Goal: Task Accomplishment & Management: Manage account settings

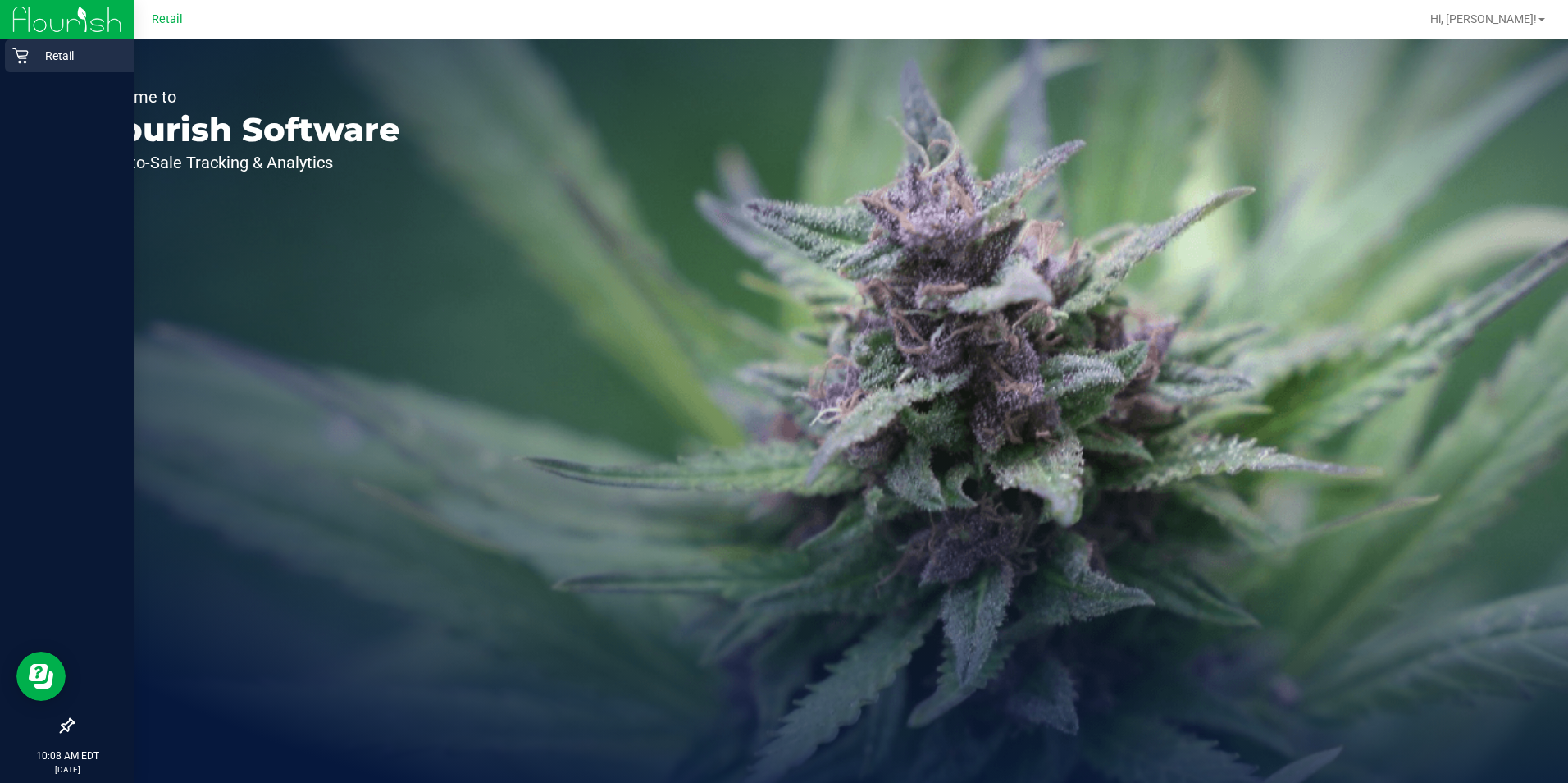
click at [12, 57] on div "Retail" at bounding box center [69, 55] width 130 height 33
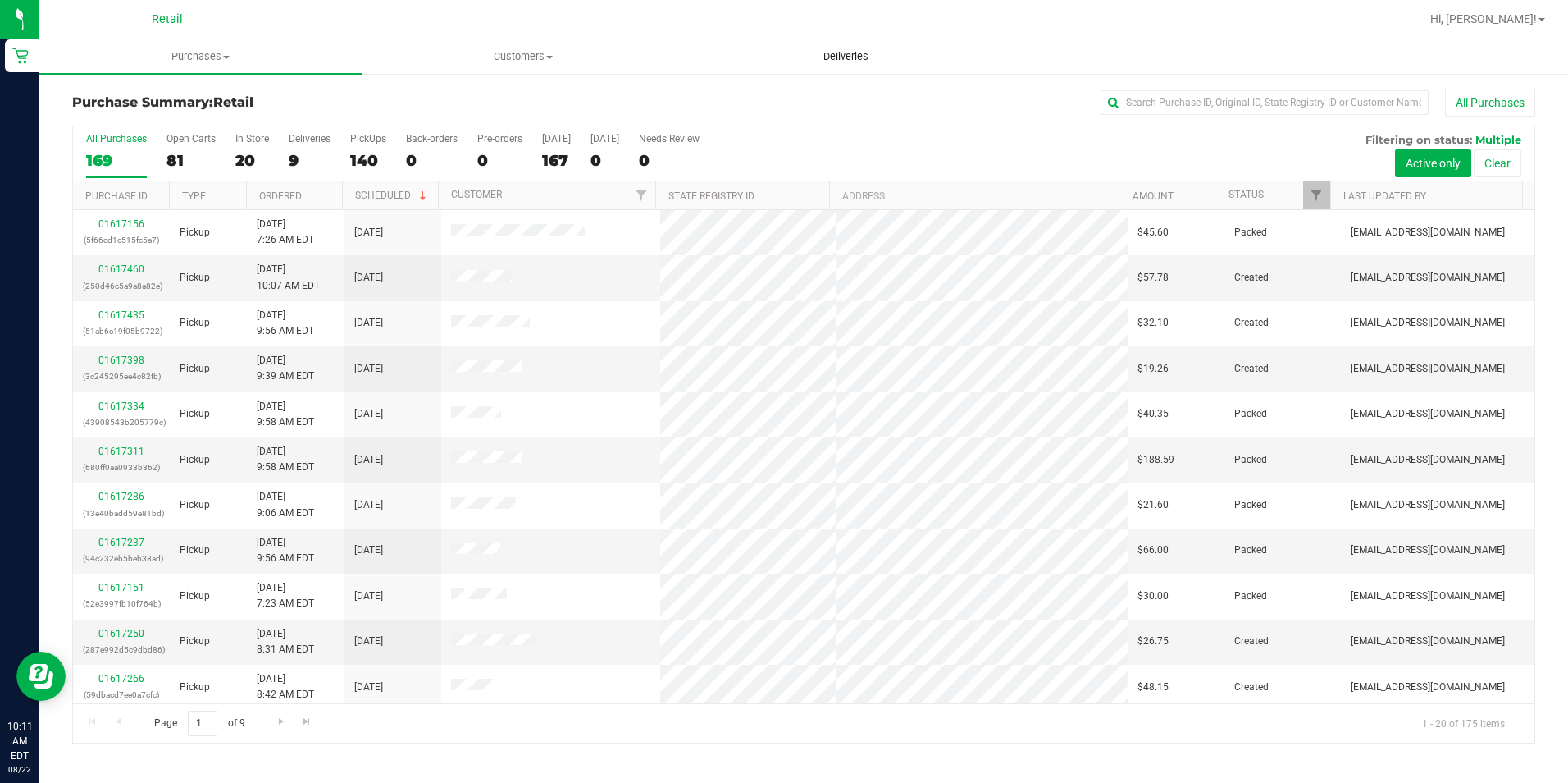
click at [843, 51] on span "Deliveries" at bounding box center [845, 56] width 89 height 15
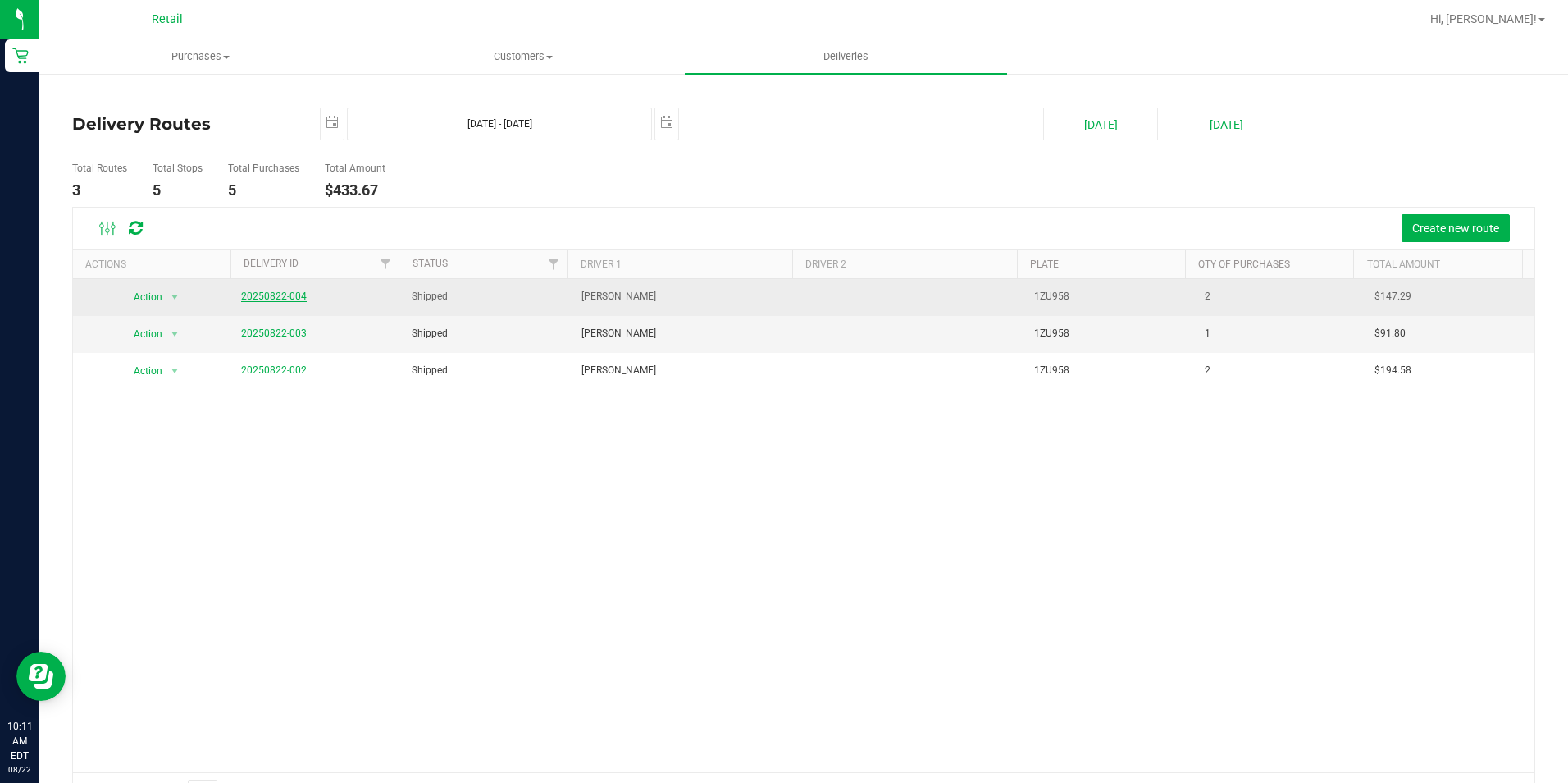
click at [275, 292] on link "20250822-004" at bounding box center [274, 296] width 65 height 12
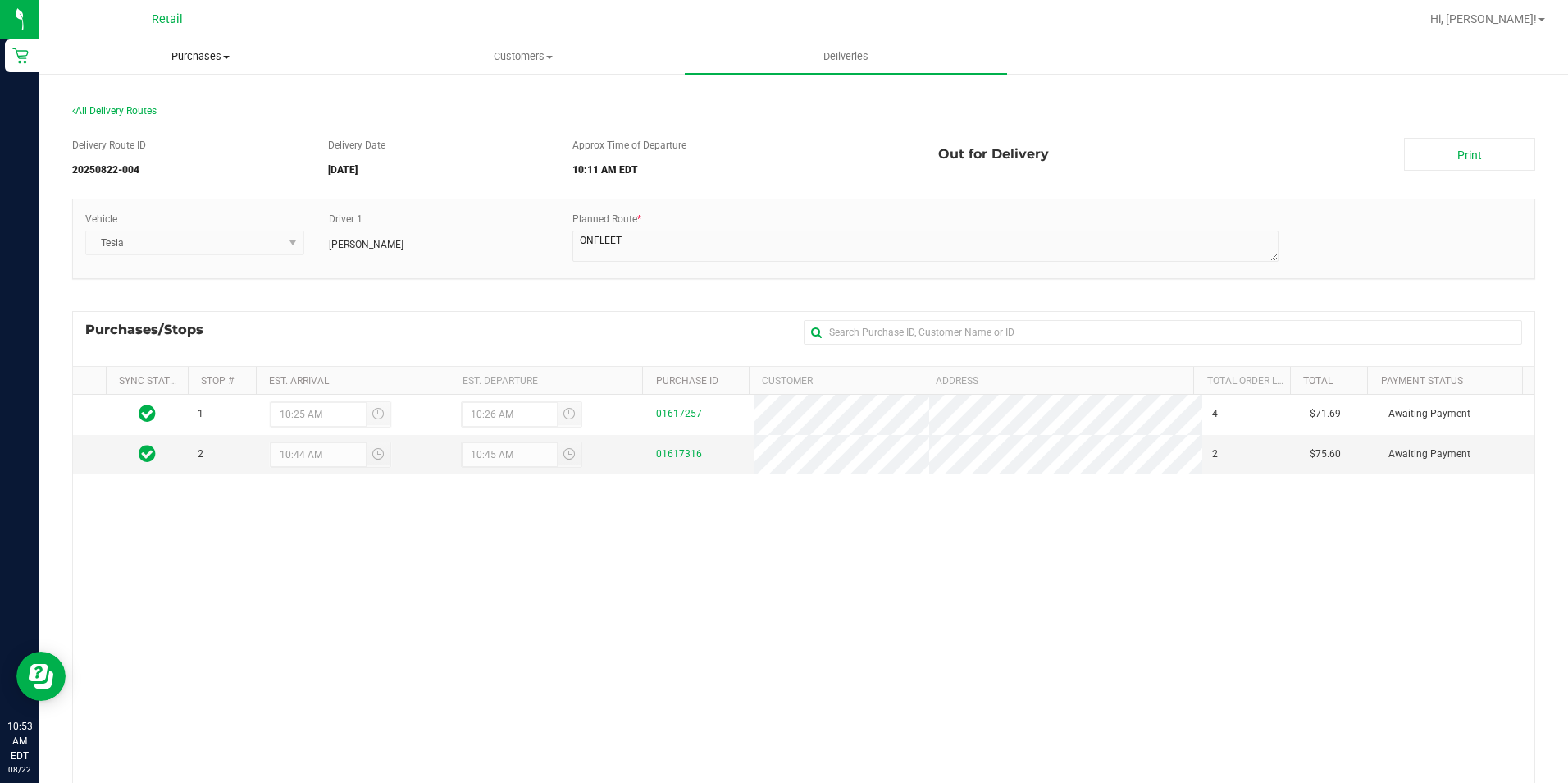
click at [182, 51] on span "Purchases" at bounding box center [200, 56] width 321 height 15
click at [162, 144] on li "All purchases" at bounding box center [200, 139] width 322 height 20
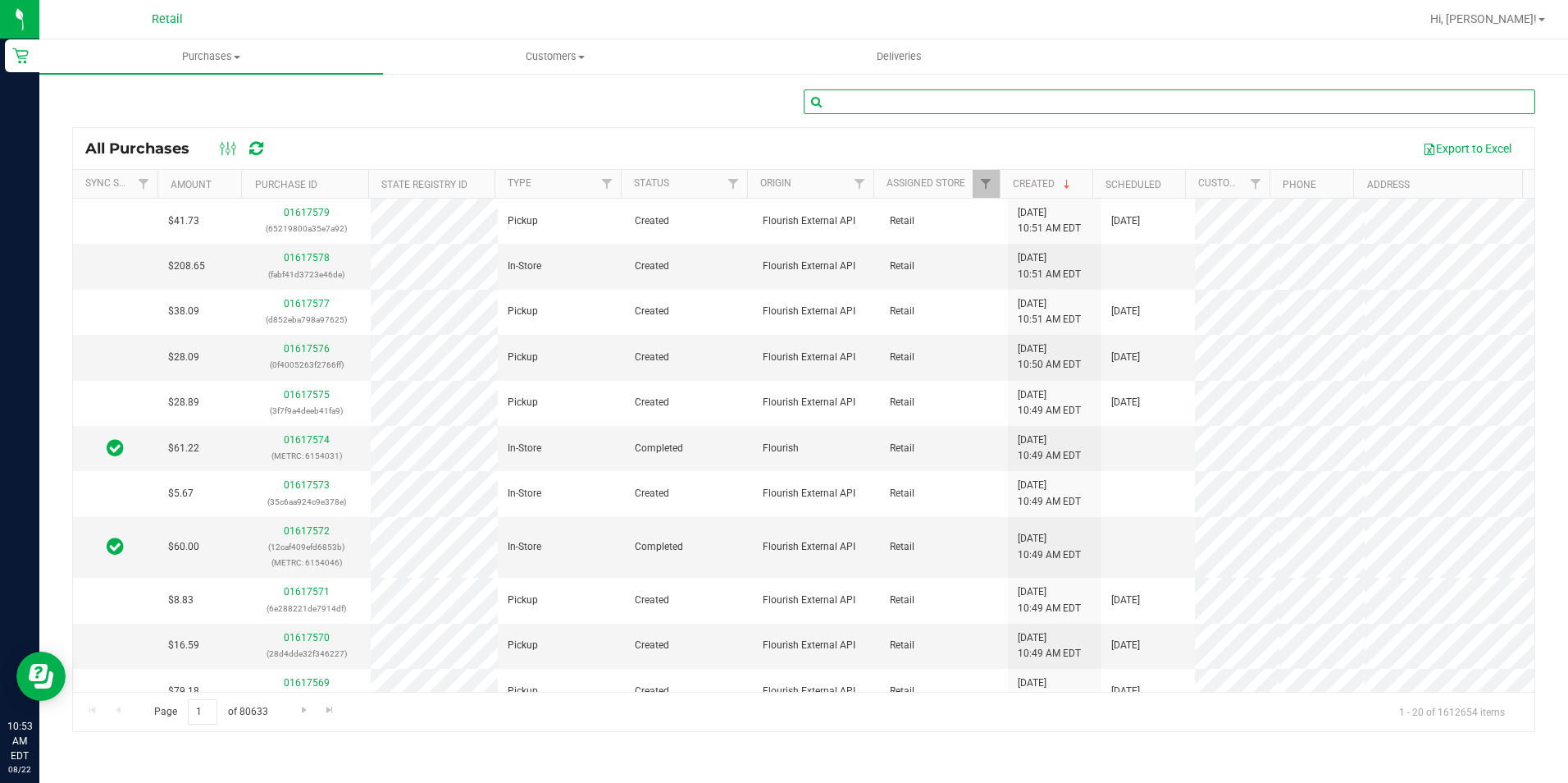
click at [854, 95] on input "text" at bounding box center [1169, 101] width 732 height 25
click at [221, 55] on span "Purchases" at bounding box center [211, 56] width 344 height 15
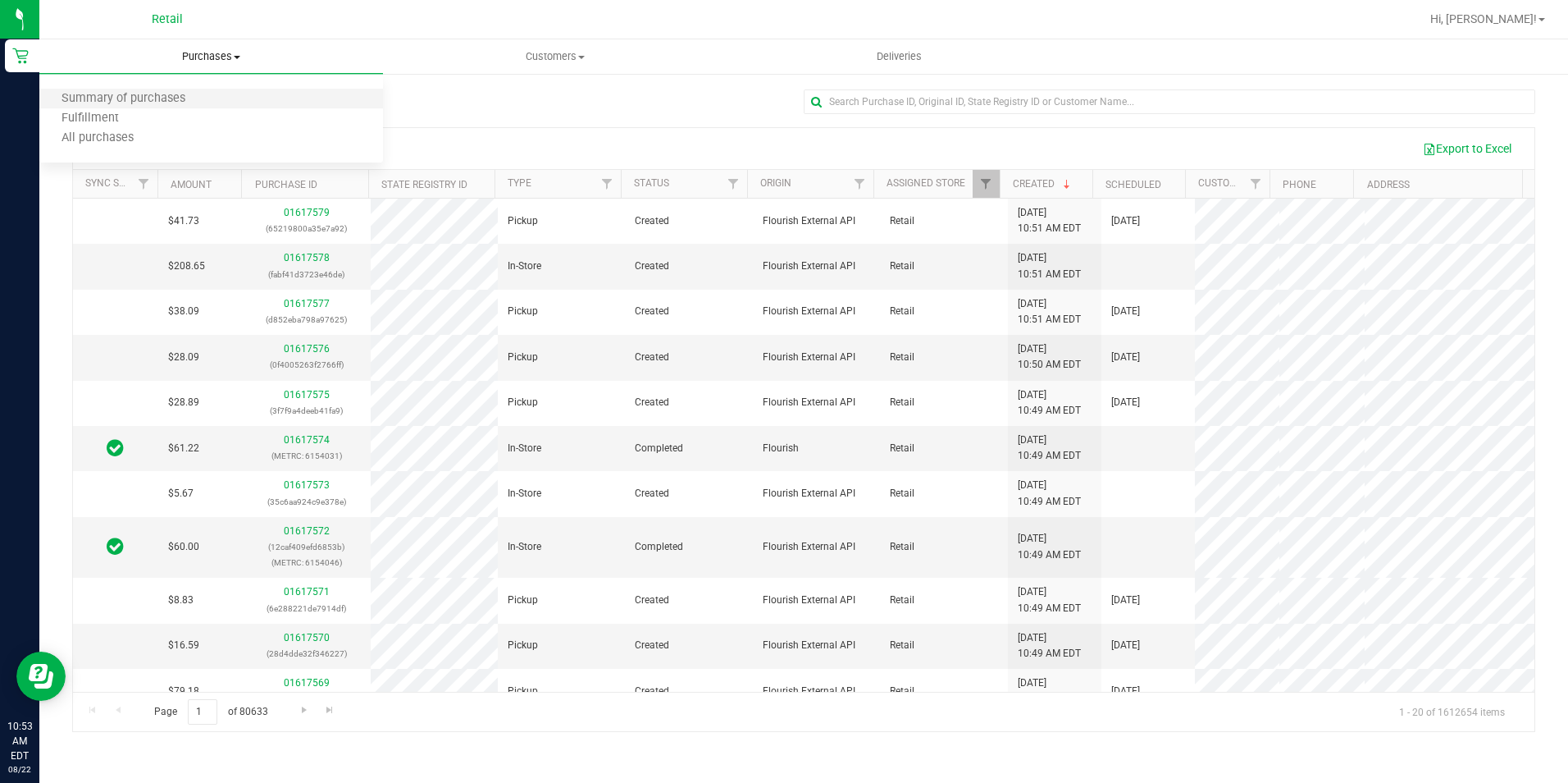
click at [208, 100] on li "Summary of purchases" at bounding box center [211, 99] width 344 height 20
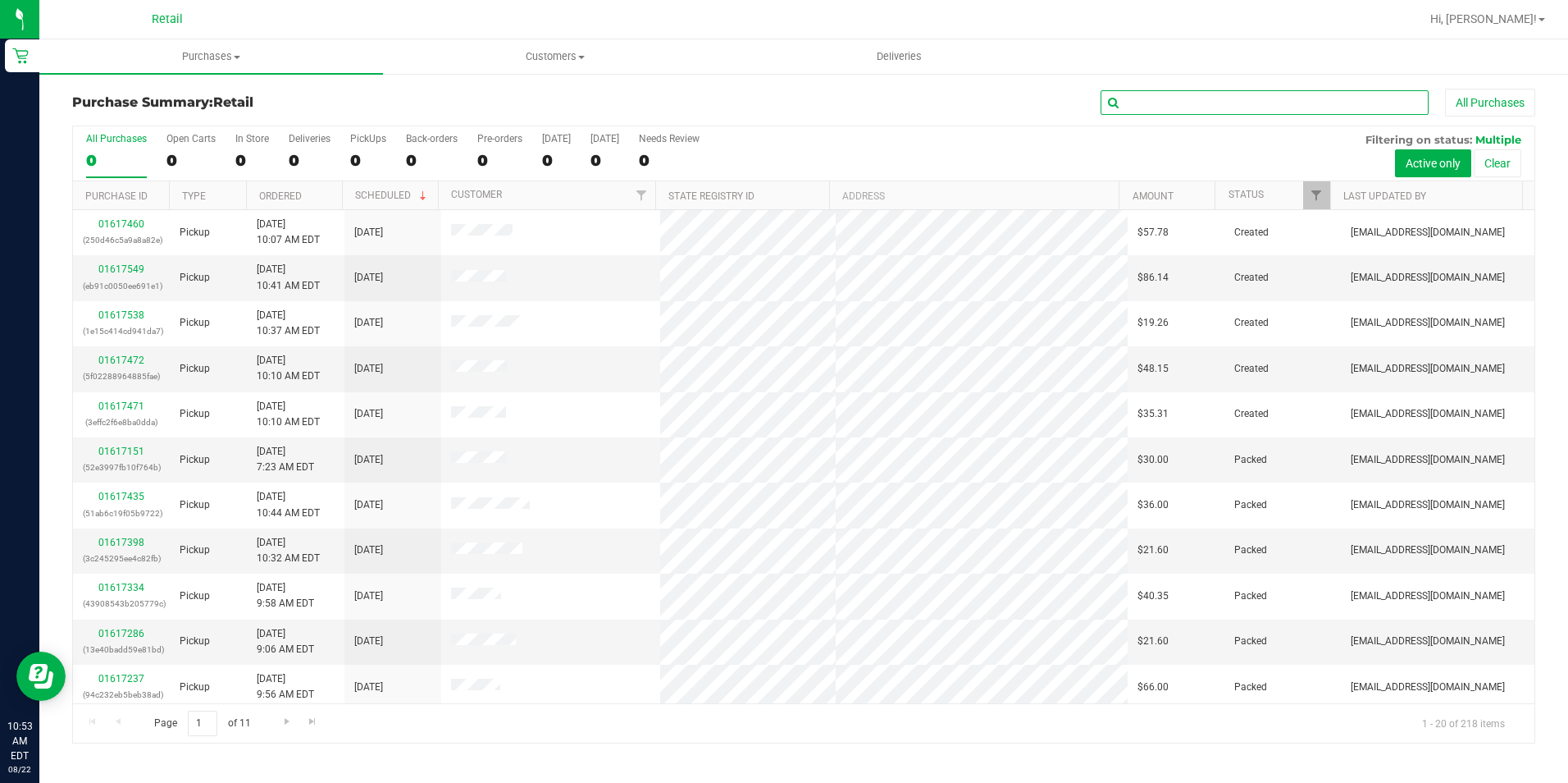
click at [1194, 105] on input "text" at bounding box center [1263, 102] width 328 height 25
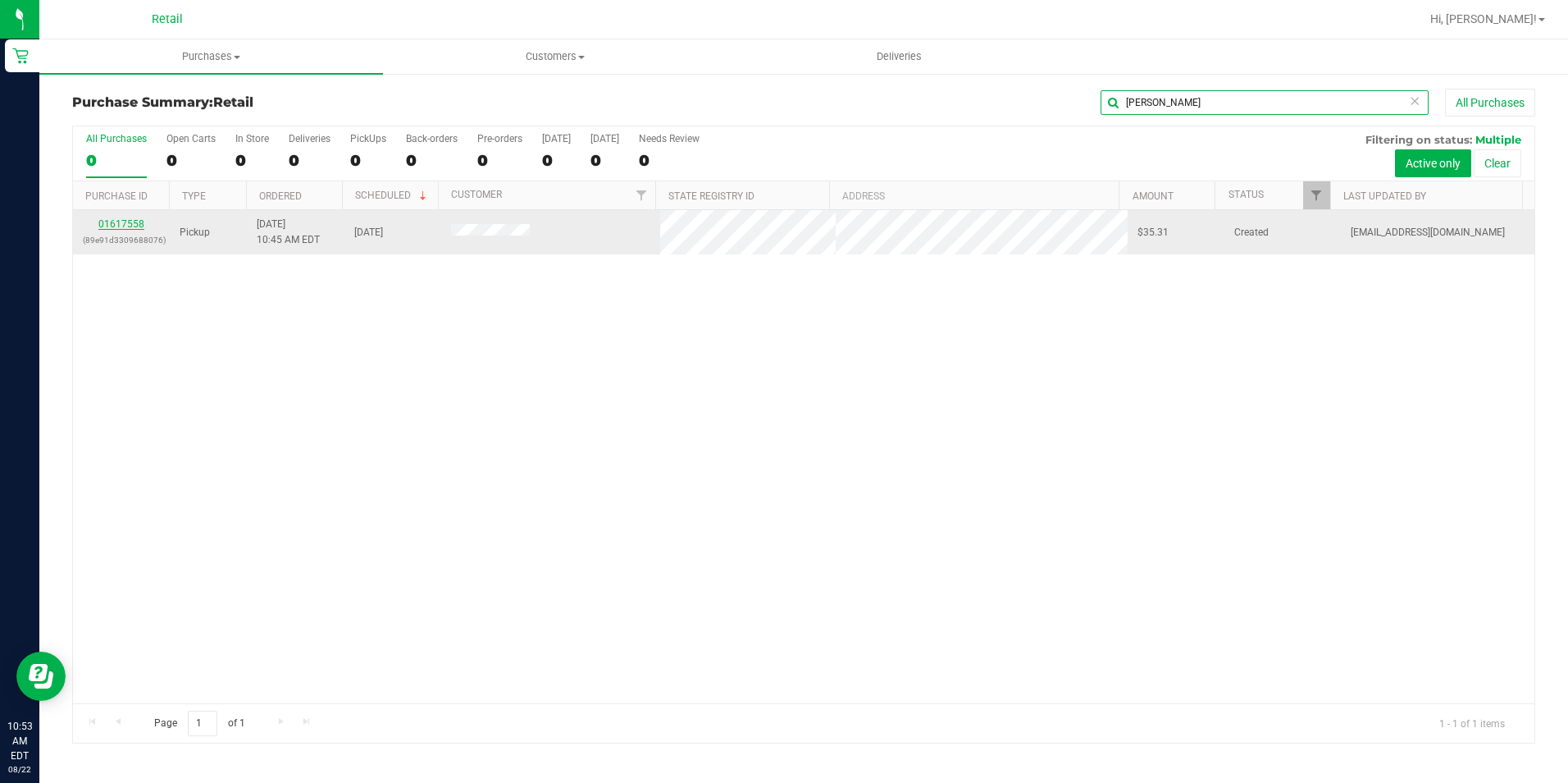
type input "[PERSON_NAME]"
click at [132, 227] on link "01617558" at bounding box center [121, 224] width 46 height 12
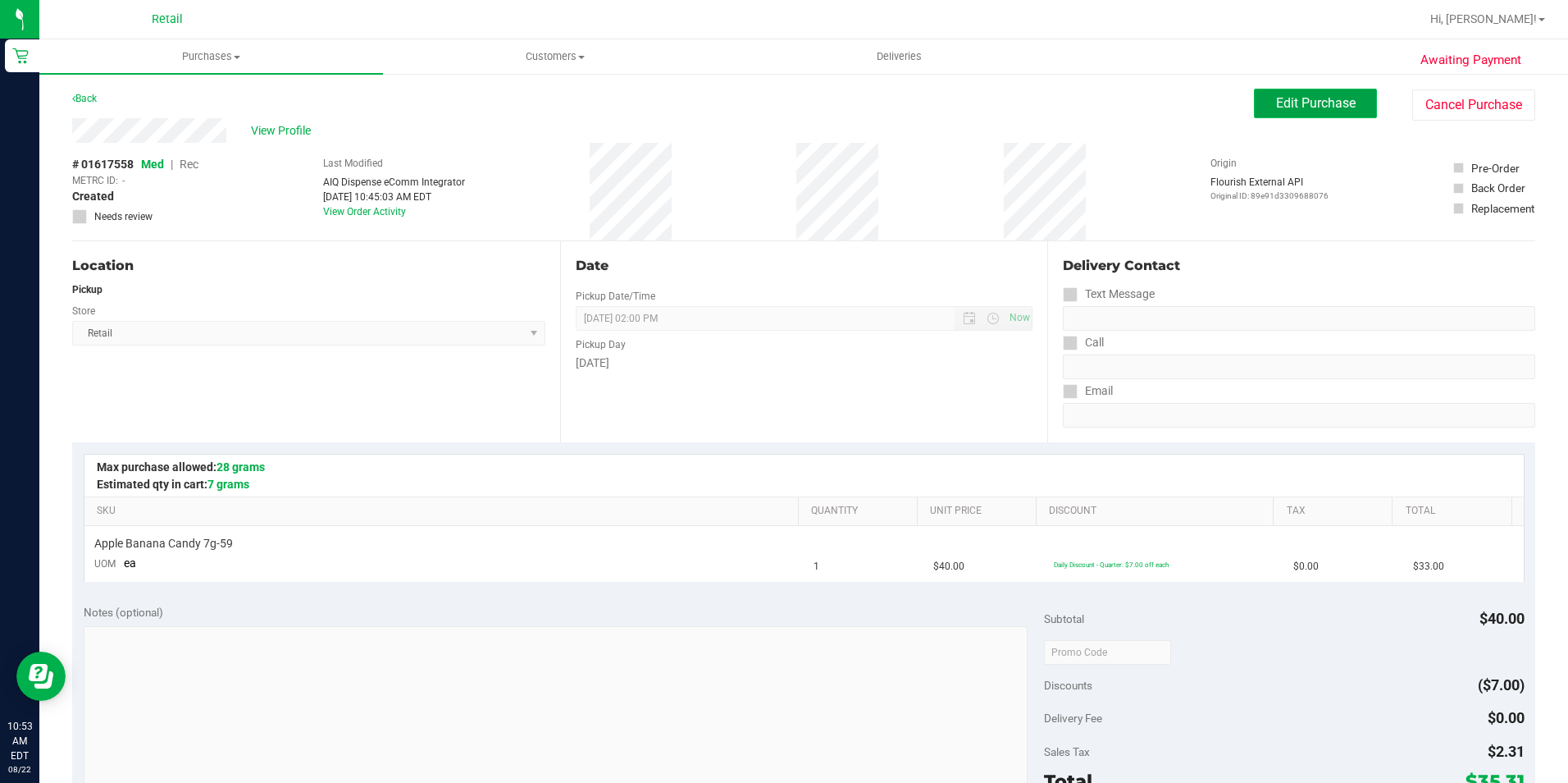
click at [1318, 114] on button "Edit Purchase" at bounding box center [1314, 103] width 123 height 29
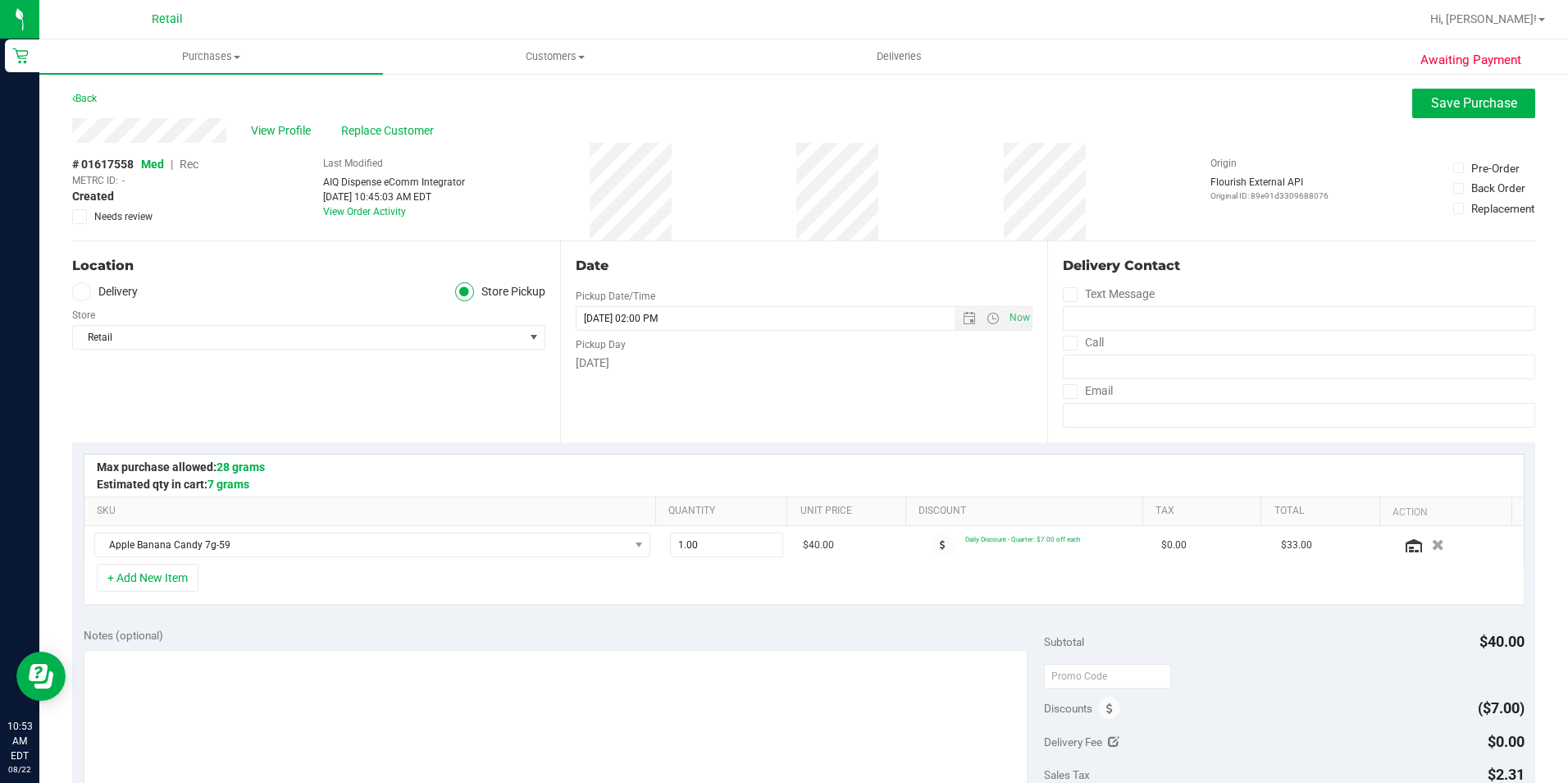
click at [198, 165] on span "Rec" at bounding box center [189, 164] width 19 height 13
click at [1443, 113] on button "Save Purchase" at bounding box center [1473, 103] width 123 height 29
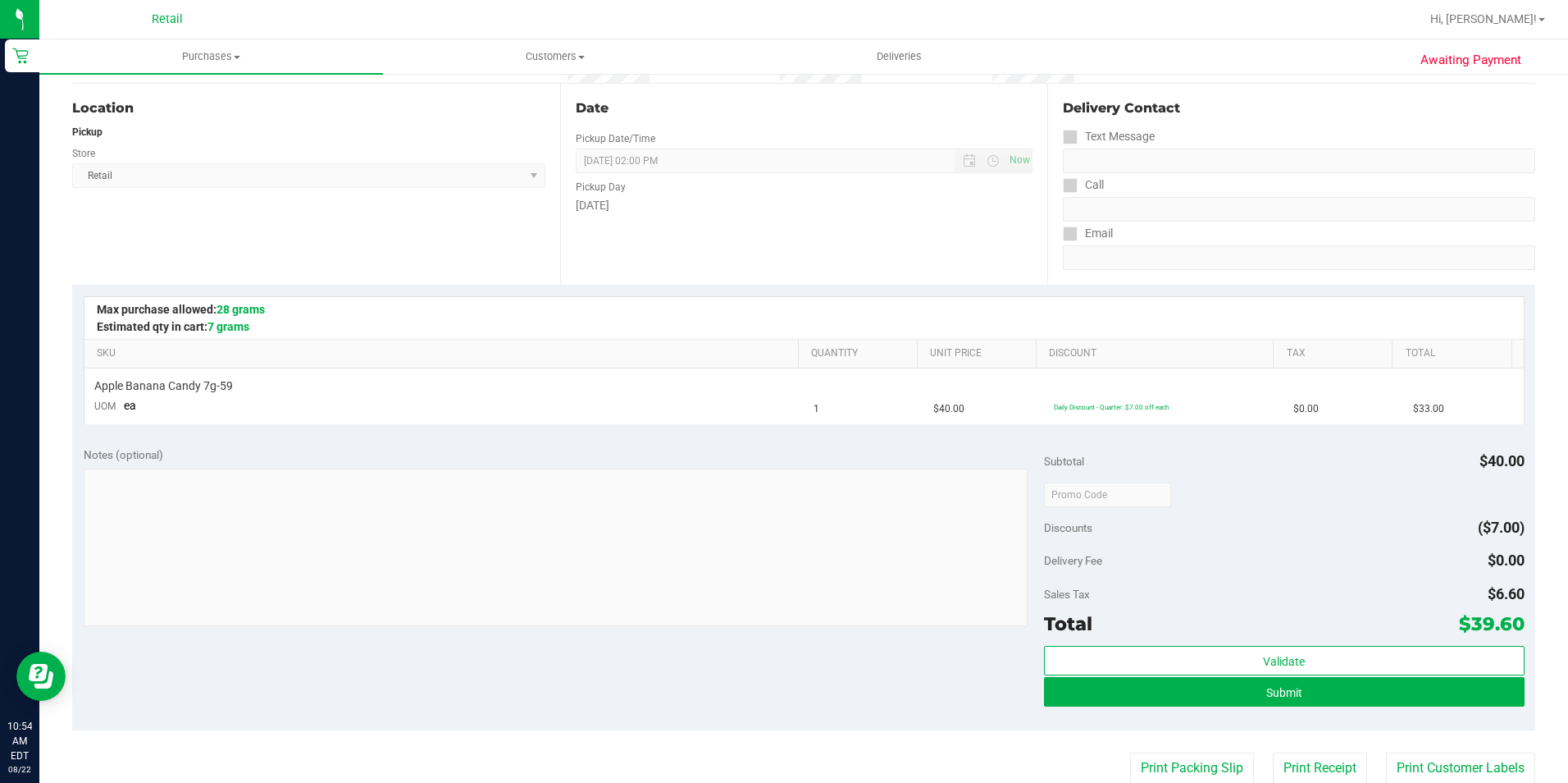
scroll to position [164, 0]
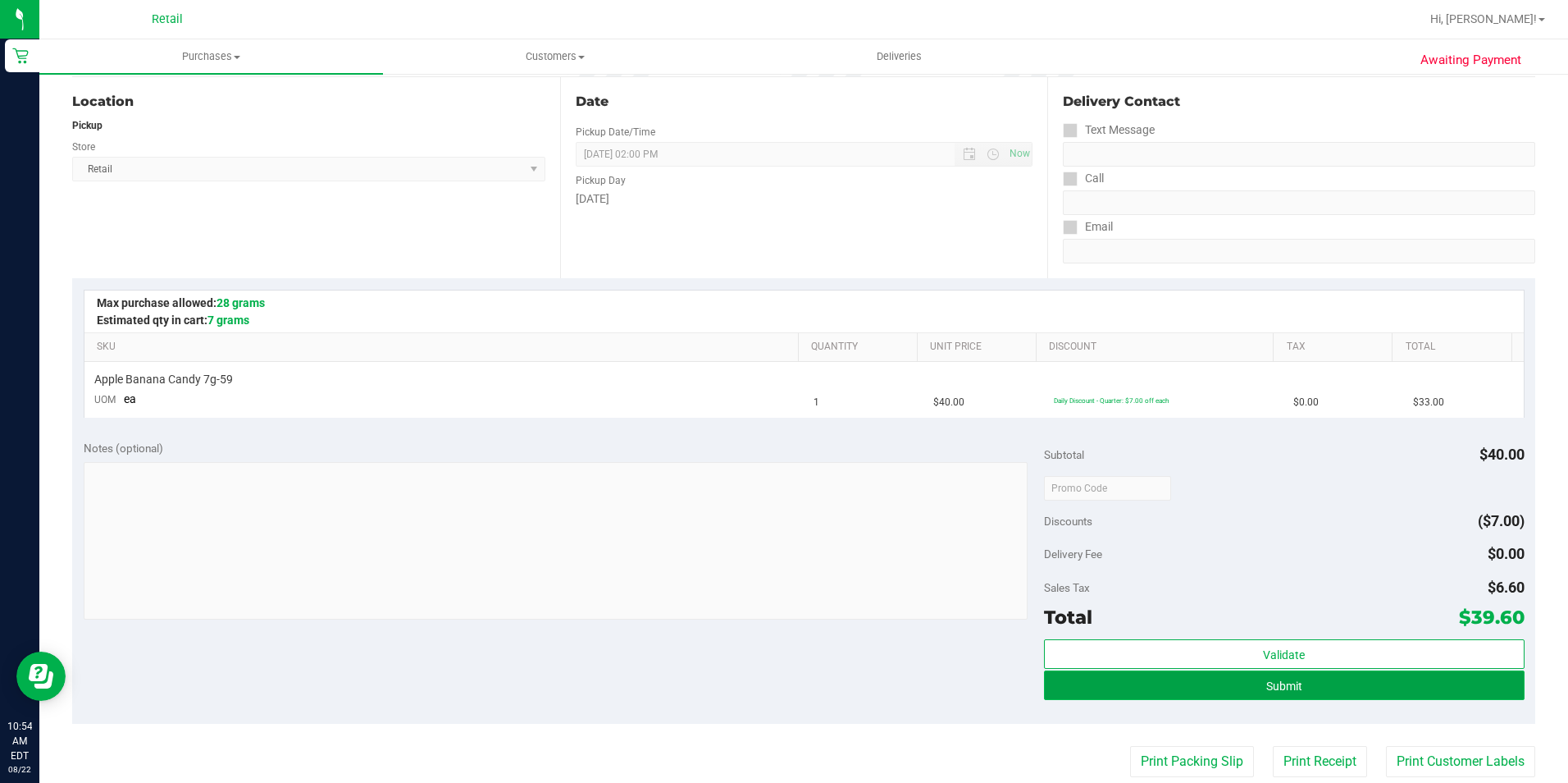
click at [1281, 675] on button "Submit" at bounding box center [1283, 685] width 481 height 29
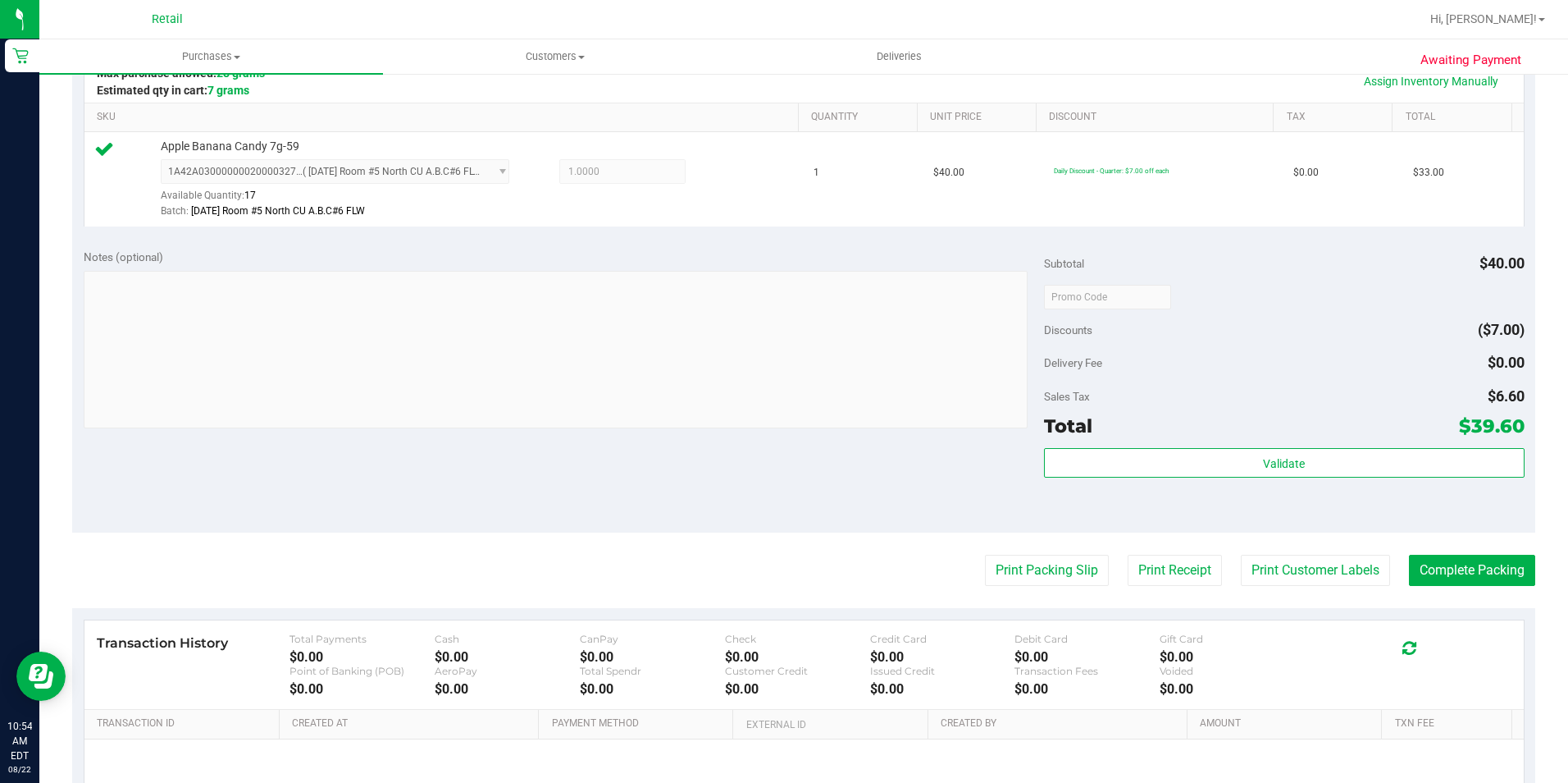
scroll to position [410, 0]
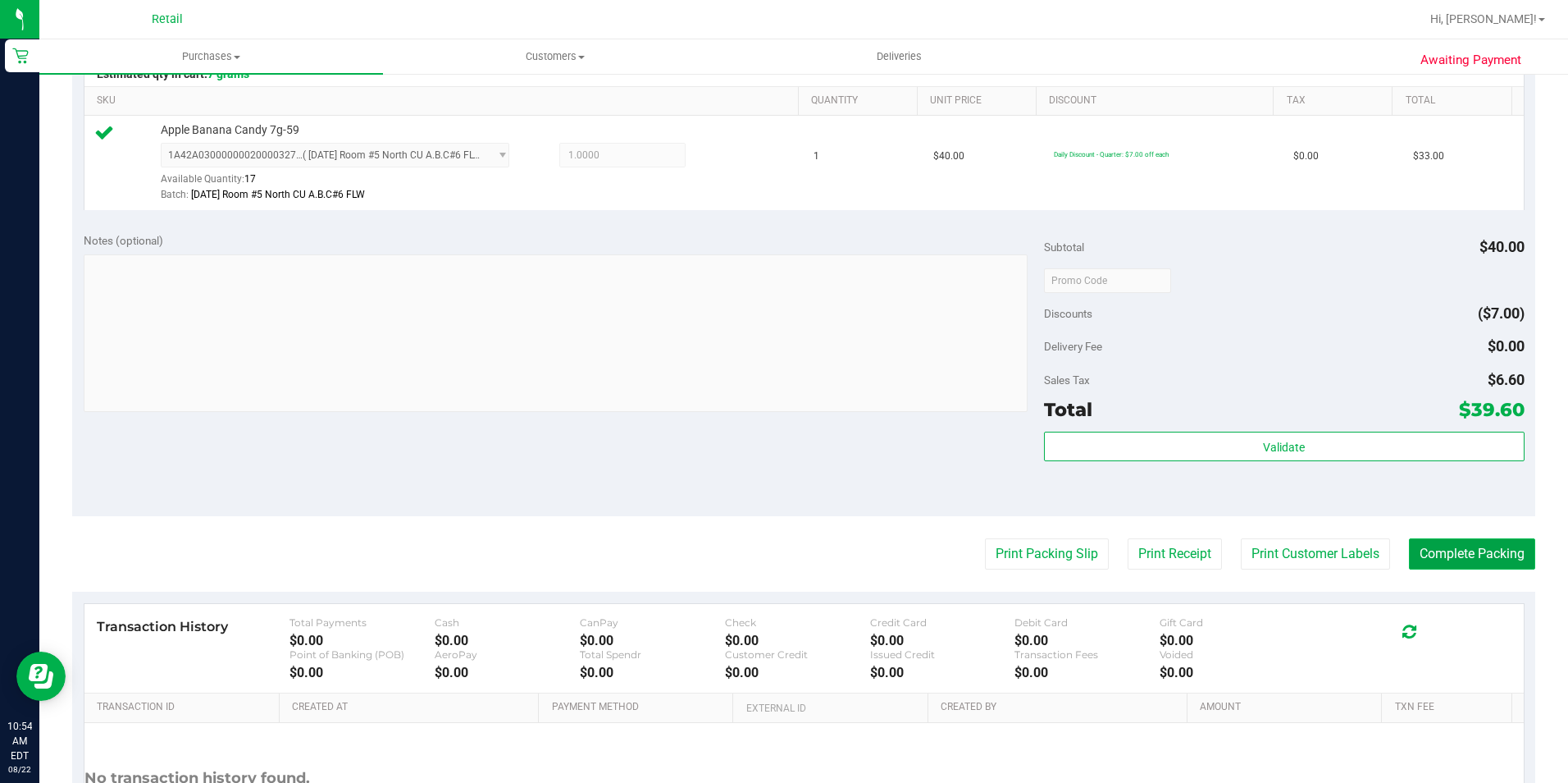
click at [1472, 558] on button "Complete Packing" at bounding box center [1472, 554] width 126 height 31
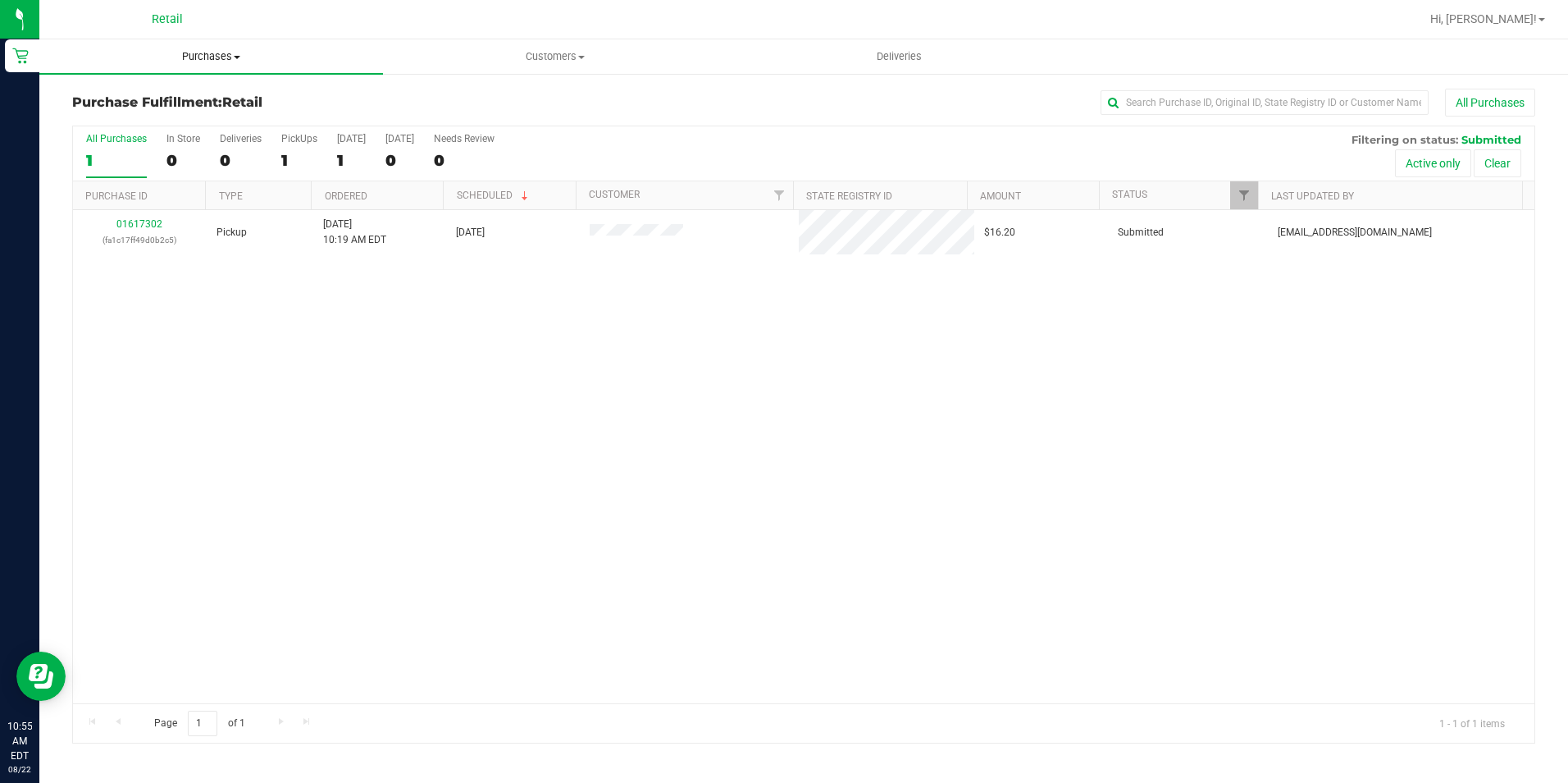
click at [202, 65] on uib-tab-heading "Purchases Summary of purchases Fulfillment All purchases" at bounding box center [211, 56] width 344 height 35
click at [149, 136] on span "All purchases" at bounding box center [97, 137] width 116 height 14
click at [1169, 110] on input "text" at bounding box center [1263, 102] width 328 height 25
click at [211, 56] on span "Purchases" at bounding box center [211, 56] width 344 height 15
click at [195, 97] on span "Summary of purchases" at bounding box center [123, 98] width 168 height 14
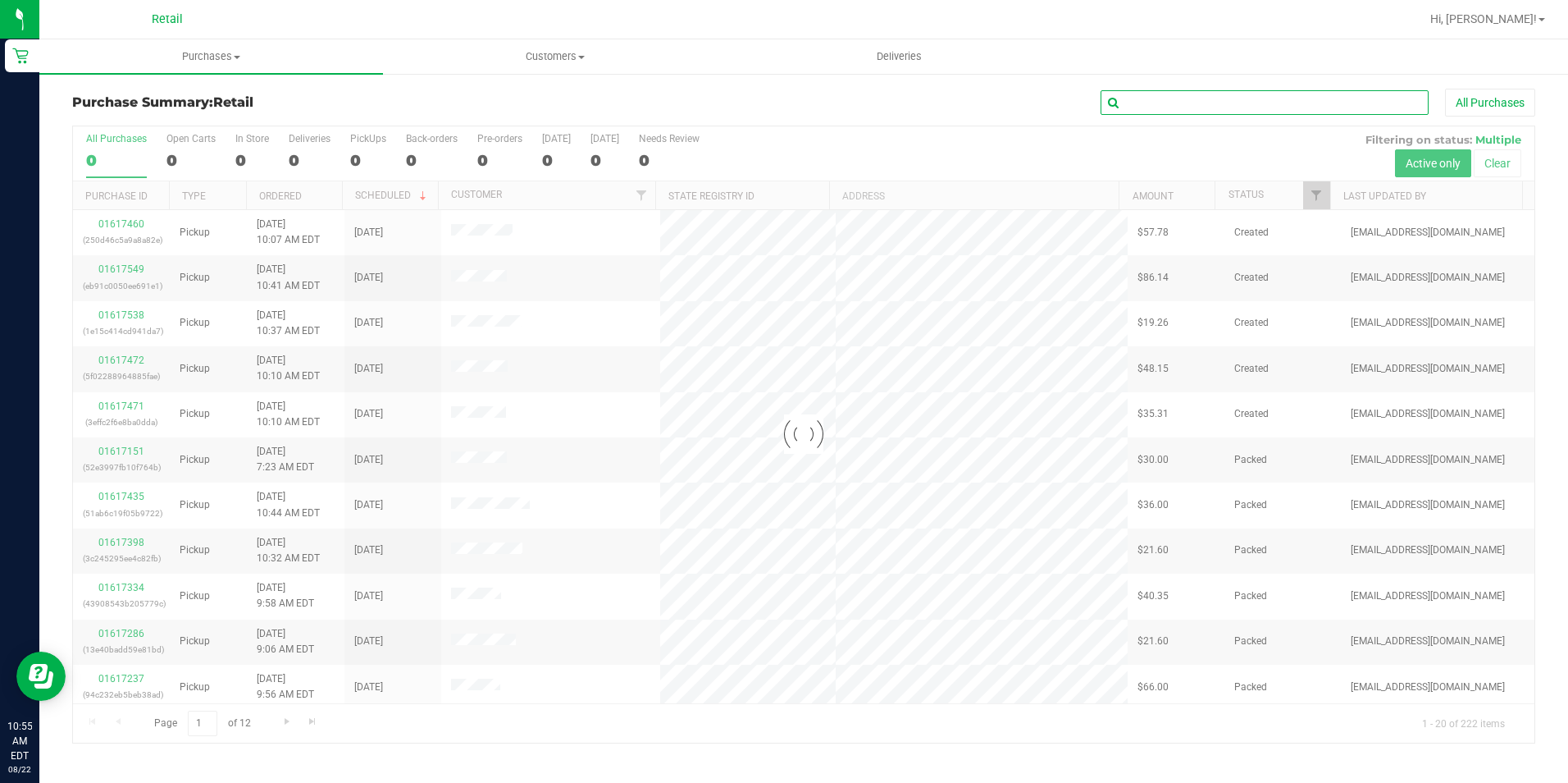
click at [1207, 103] on input "text" at bounding box center [1263, 102] width 328 height 25
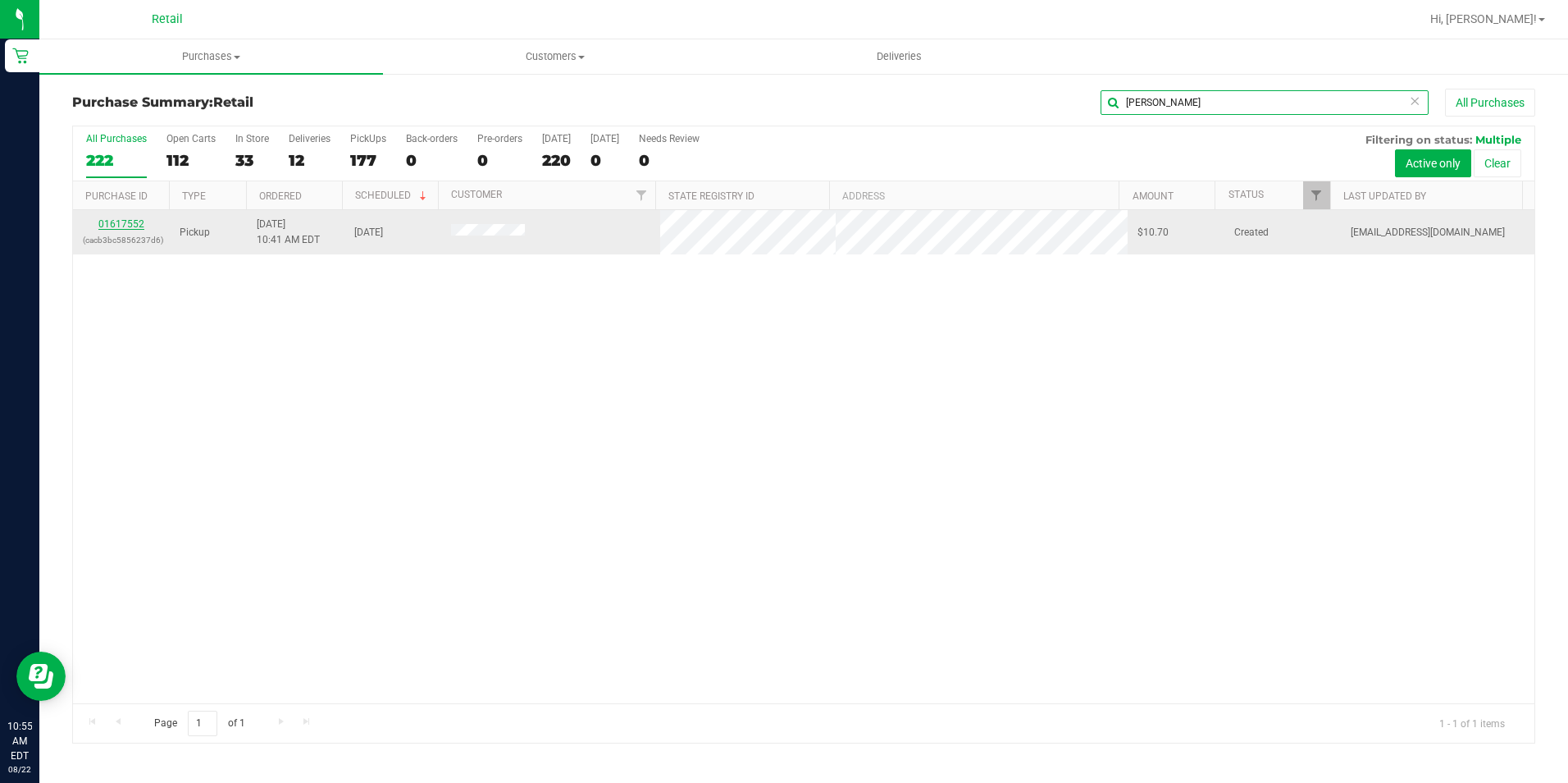
type input "[PERSON_NAME]"
click at [109, 223] on link "01617552" at bounding box center [121, 224] width 46 height 12
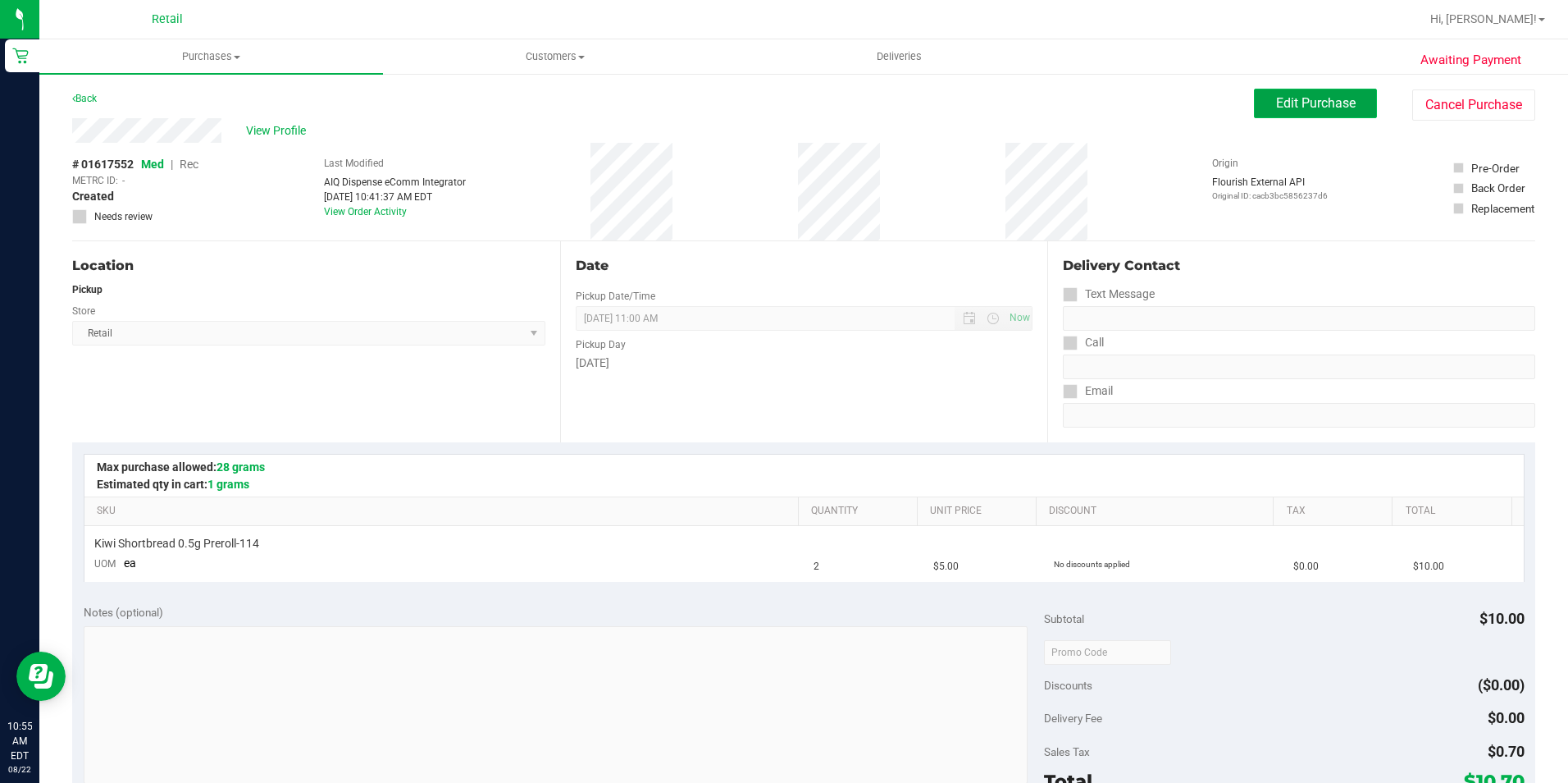
click at [1290, 112] on button "Edit Purchase" at bounding box center [1314, 103] width 123 height 29
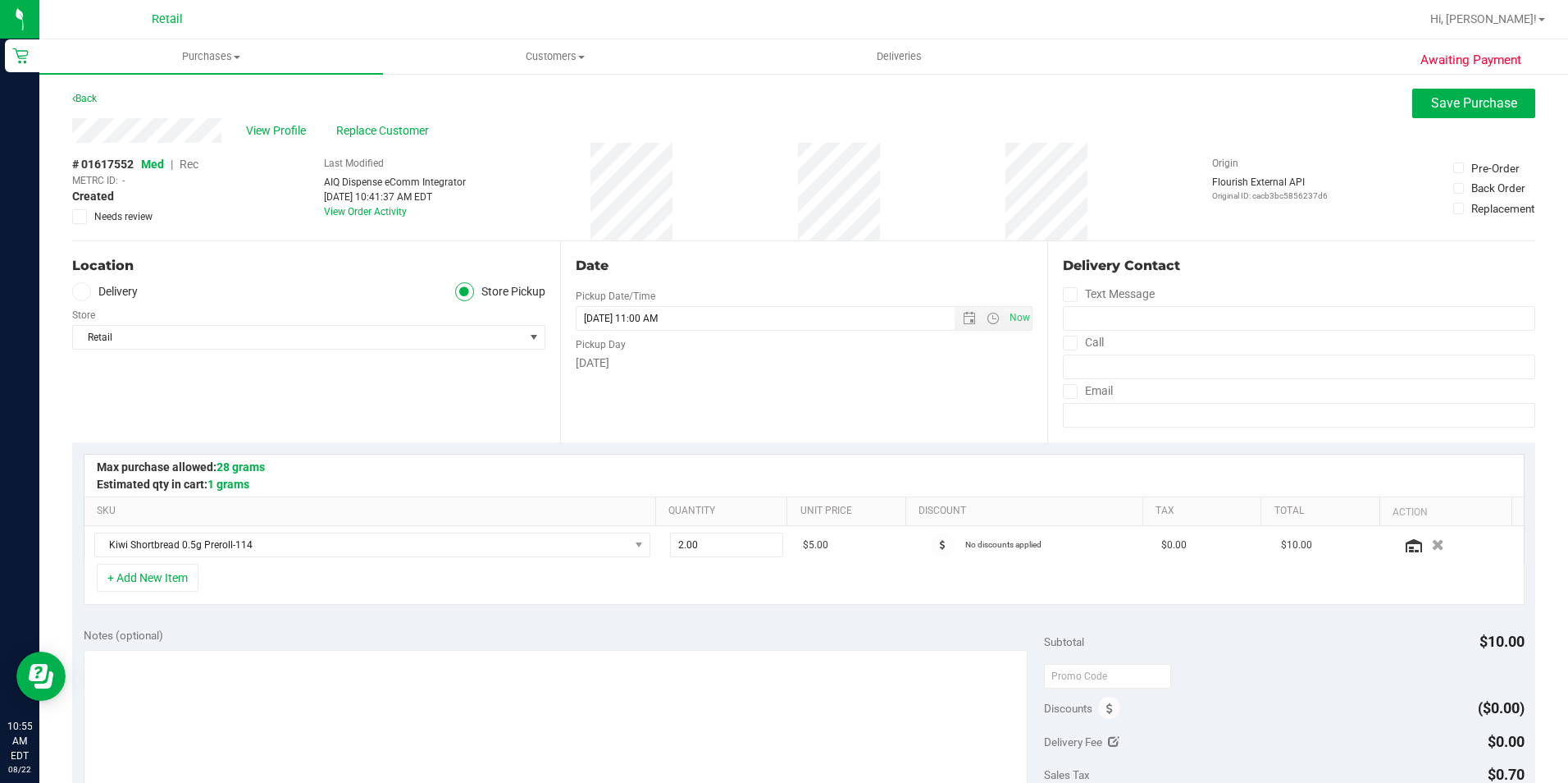
click at [195, 161] on span "Rec" at bounding box center [189, 164] width 19 height 13
click at [1435, 108] on span "Save Purchase" at bounding box center [1473, 103] width 86 height 15
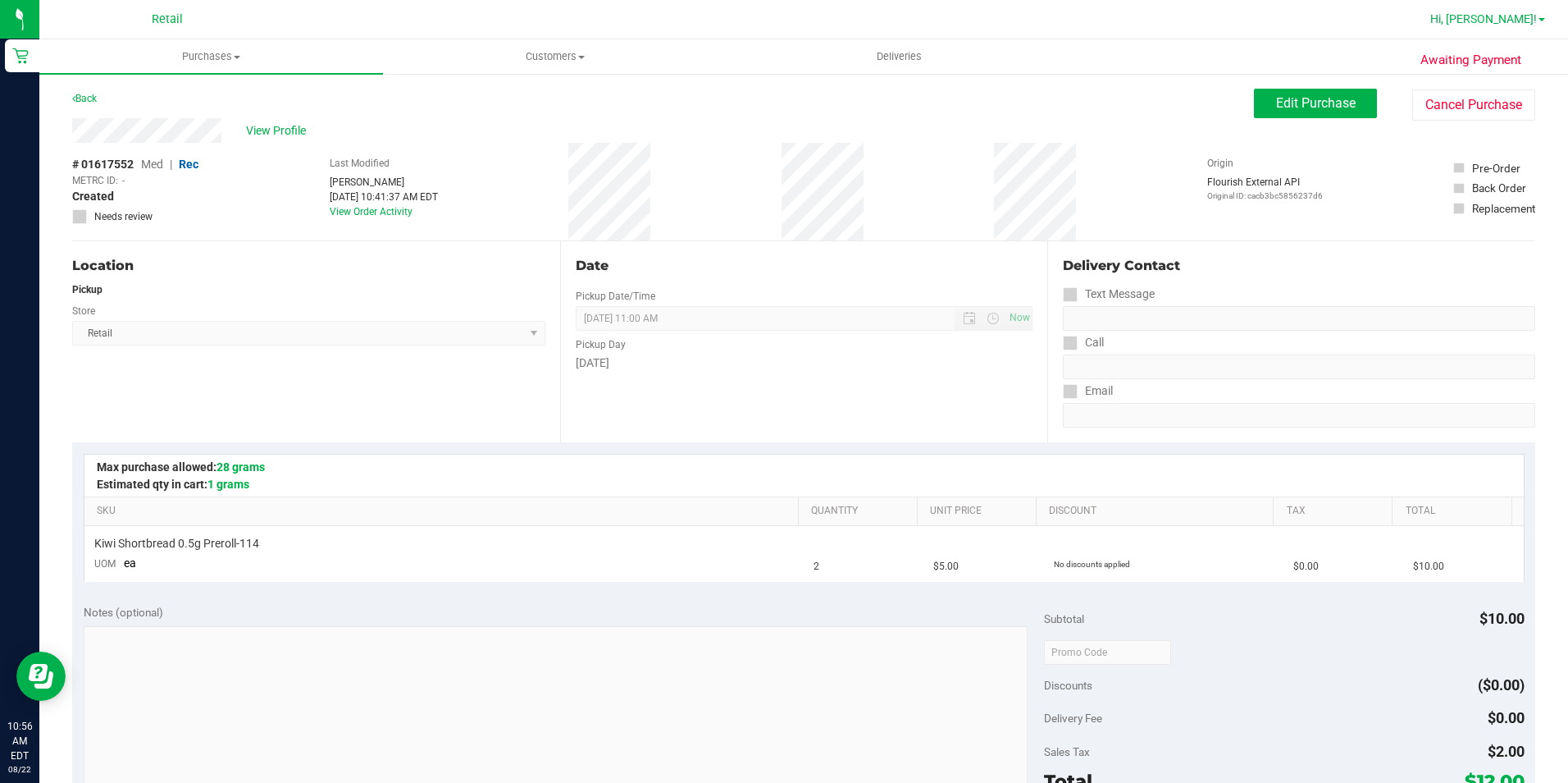
click at [1482, 19] on span "Hi, [PERSON_NAME]!" at bounding box center [1483, 19] width 106 height 13
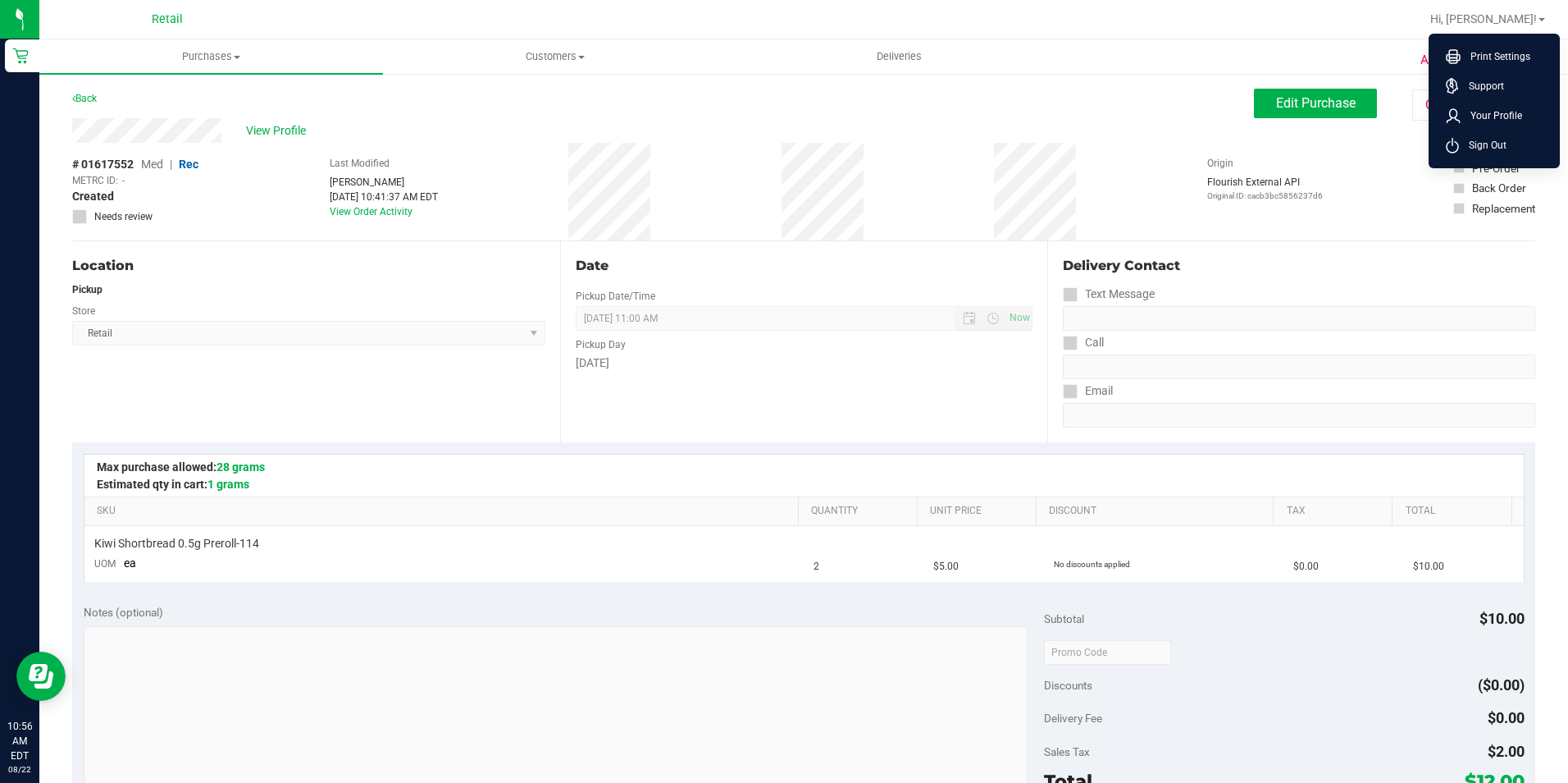
click at [1210, 74] on ul "Purchases Summary of purchases Fulfillment All purchases Customers All customer…" at bounding box center [823, 56] width 1568 height 35
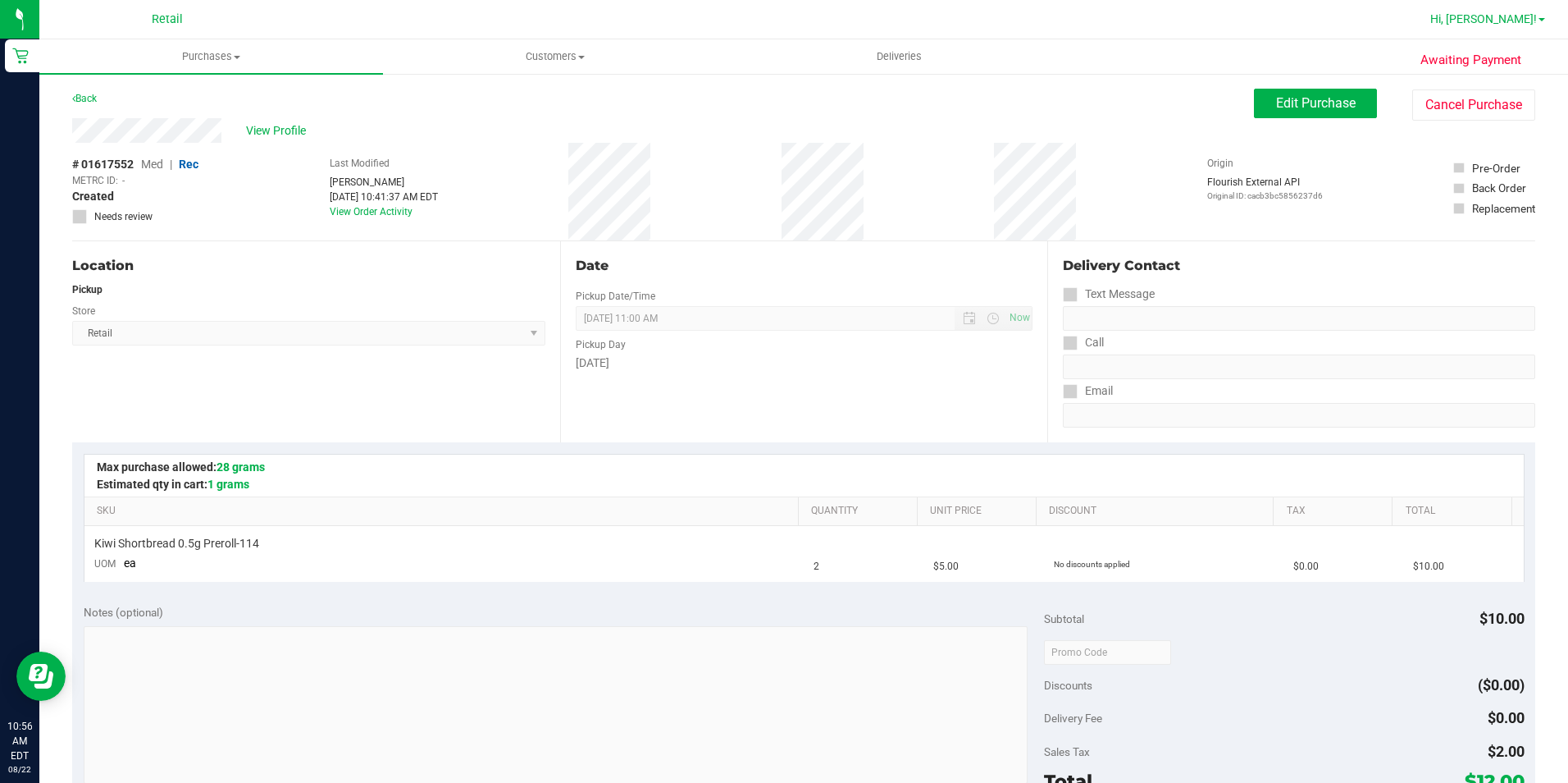
click at [1529, 25] on span "Hi, [PERSON_NAME]!" at bounding box center [1483, 19] width 106 height 13
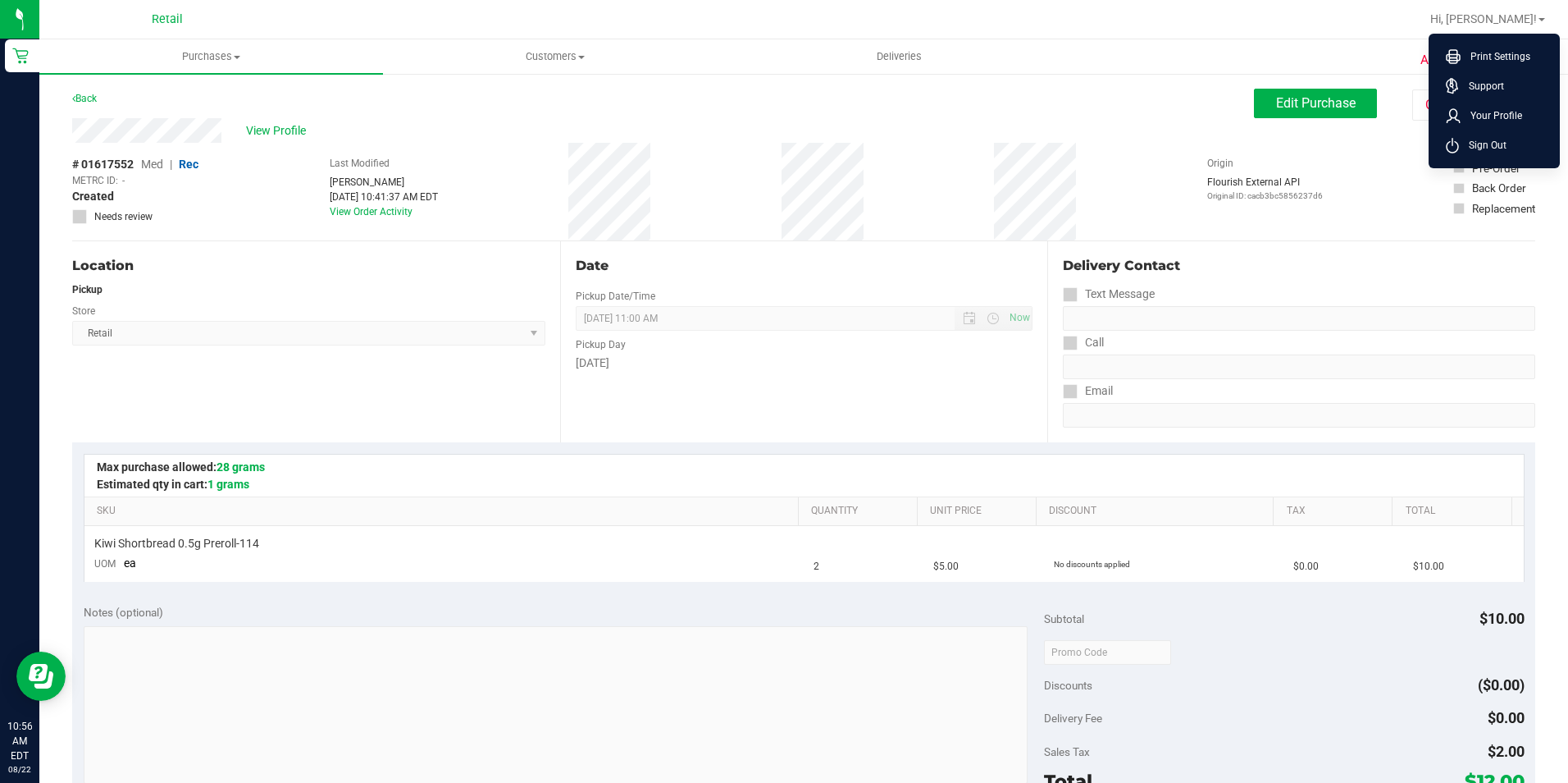
click at [1486, 147] on span "Sign Out" at bounding box center [1483, 146] width 47 height 16
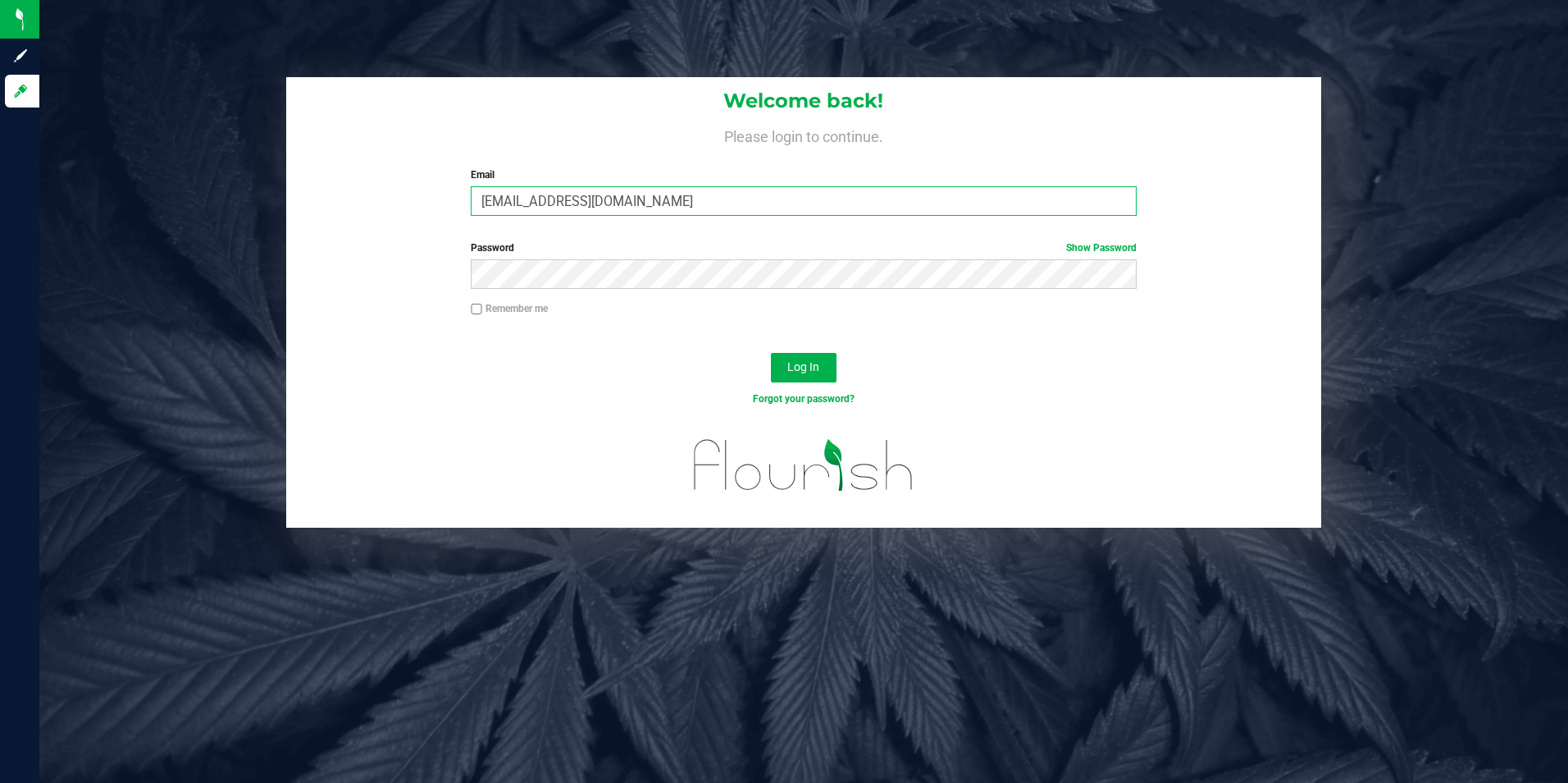
click at [534, 205] on input "[EMAIL_ADDRESS][DOMAIN_NAME]" at bounding box center [804, 201] width 665 height 29
type input "[EMAIL_ADDRESS][DOMAIN_NAME]"
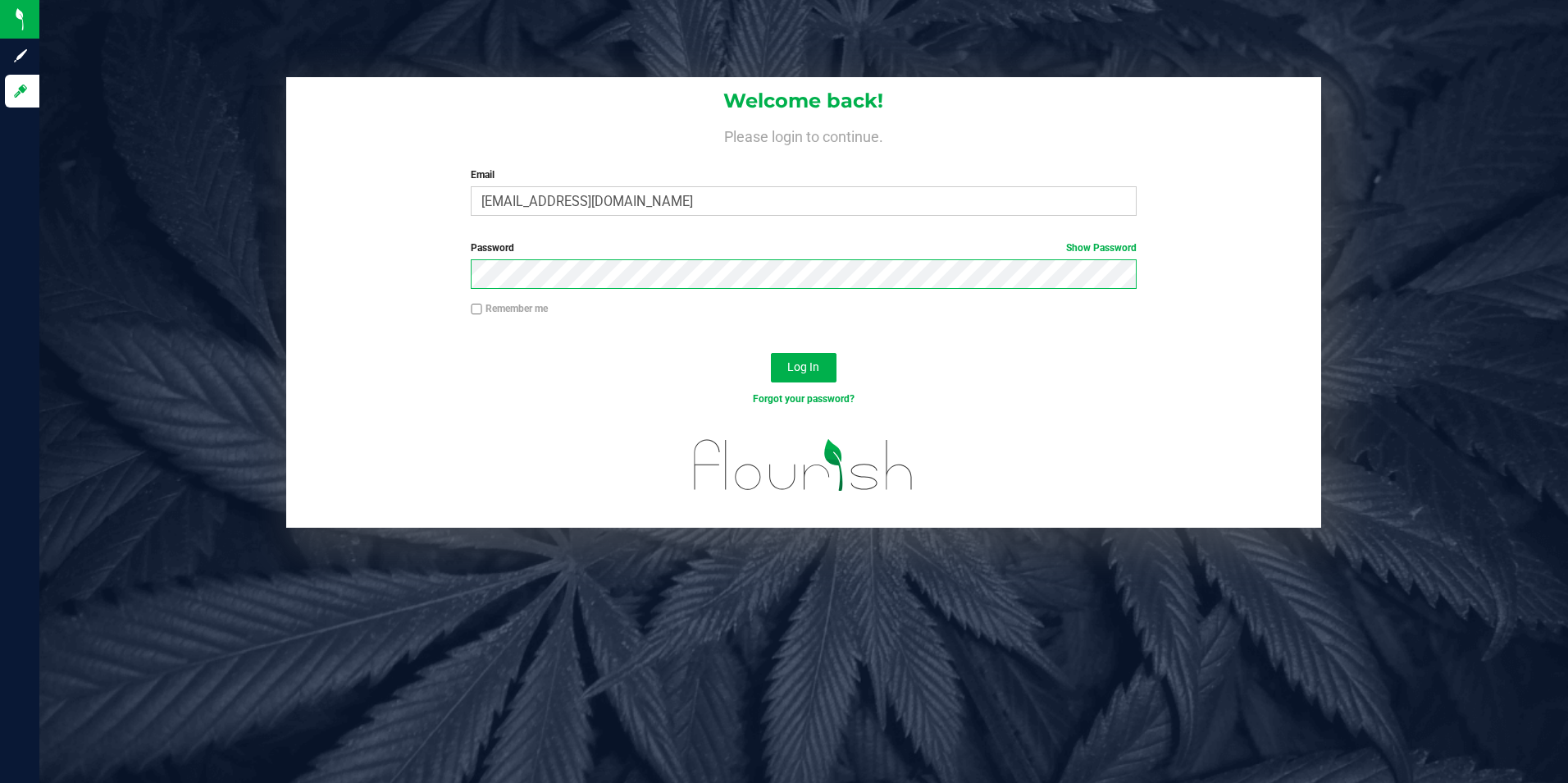
click at [444, 272] on div "Password Show Password" at bounding box center [804, 270] width 1035 height 61
click at [771, 353] on button "Log In" at bounding box center [804, 367] width 65 height 29
